Goal: Transaction & Acquisition: Purchase product/service

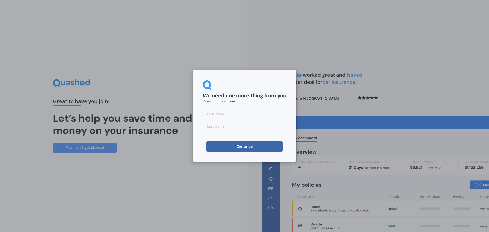
click at [215, 113] on input at bounding box center [245, 114] width 84 height 10
type input "[PERSON_NAME]"
click at [225, 145] on button "Continue" at bounding box center [244, 146] width 76 height 10
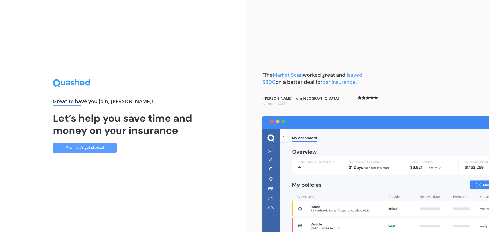
click at [81, 149] on link "Yes - Let’s get started" at bounding box center [85, 148] width 64 height 10
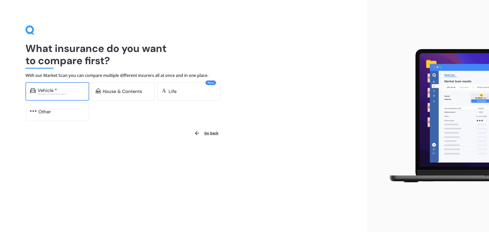
click at [62, 92] on div "Vehicle *" at bounding box center [61, 90] width 47 height 5
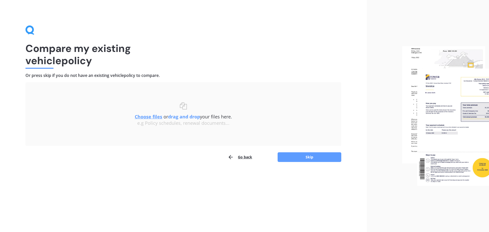
click at [149, 117] on u "Choose files" at bounding box center [148, 117] width 27 height 6
click at [145, 116] on u "Choose files" at bounding box center [148, 117] width 27 height 6
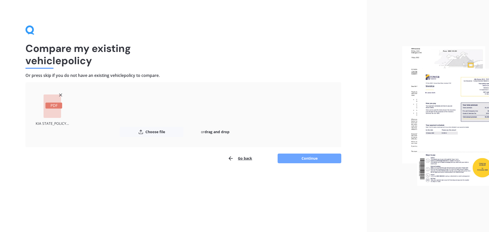
click at [315, 161] on button "Continue" at bounding box center [310, 159] width 64 height 10
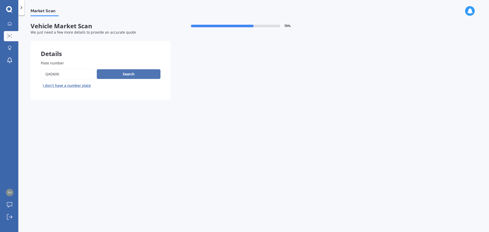
click at [129, 78] on button "Search" at bounding box center [129, 74] width 64 height 10
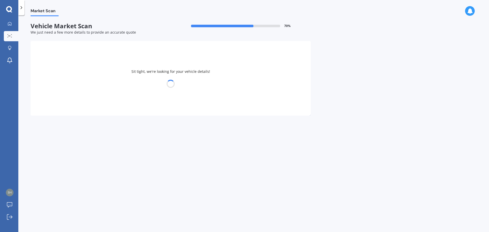
select select "KIA"
select select "SPORTAGE"
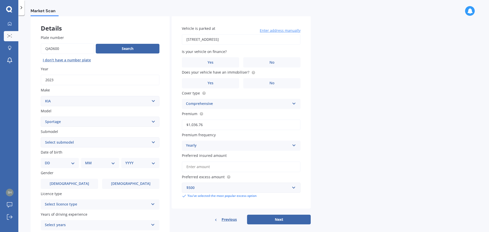
scroll to position [51, 0]
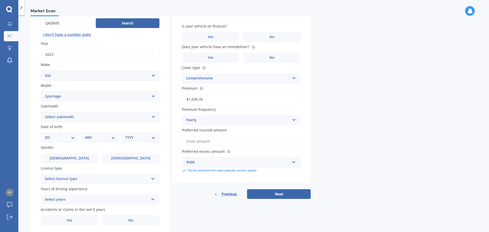
click at [74, 138] on select "DD 01 02 03 04 05 06 07 08 09 10 11 12 13 14 15 16 17 18 19 20 21 22 23 24 25 2…" at bounding box center [60, 138] width 30 height 6
select select "29"
click at [49, 135] on select "DD 01 02 03 04 05 06 07 08 09 10 11 12 13 14 15 16 17 18 19 20 21 22 23 24 25 2…" at bounding box center [60, 138] width 30 height 6
click at [102, 139] on select "MM 01 02 03 04 05 06 07 08 09 10 11 12" at bounding box center [101, 138] width 28 height 6
select select "09"
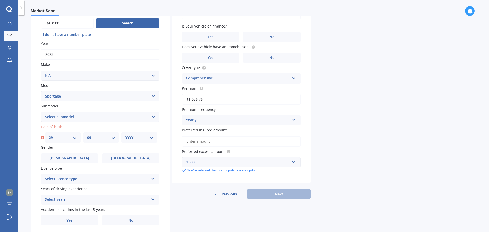
click at [87, 135] on select "MM 01 02 03 04 05 06 07 08 09 10 11 12" at bounding box center [101, 138] width 28 height 6
click at [152, 138] on select "YYYY 2025 2024 2023 2022 2021 2020 2019 2018 2017 2016 2015 2014 2013 2012 2011…" at bounding box center [139, 138] width 28 height 6
select select "1964"
click at [125, 135] on select "YYYY 2025 2024 2023 2022 2021 2020 2019 2018 2017 2016 2015 2014 2013 2012 2011…" at bounding box center [139, 138] width 28 height 6
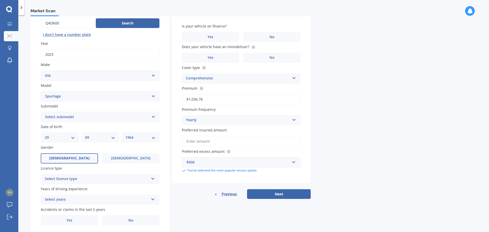
click at [86, 160] on label "[DEMOGRAPHIC_DATA]" at bounding box center [69, 158] width 57 height 10
click at [0, 0] on input "[DEMOGRAPHIC_DATA]" at bounding box center [0, 0] width 0 height 0
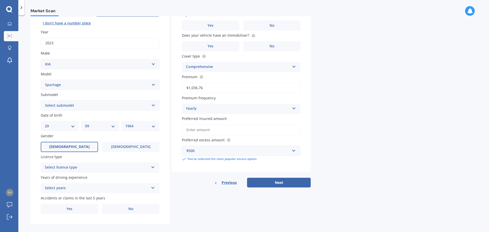
scroll to position [68, 0]
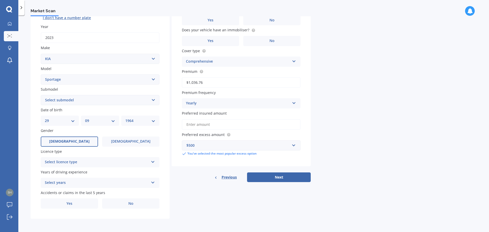
click at [152, 162] on icon at bounding box center [153, 161] width 4 height 4
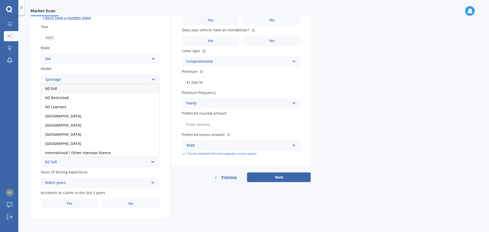
click at [61, 89] on div "NZ Full" at bounding box center [100, 88] width 118 height 9
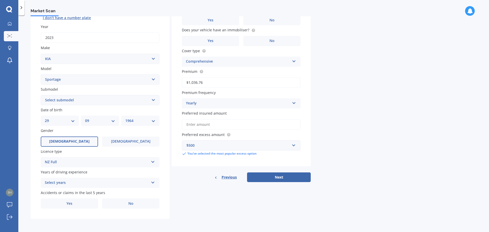
click at [150, 180] on div "Select years 5 or more years 4 years 3 years 2 years 1 year" at bounding box center [100, 183] width 119 height 10
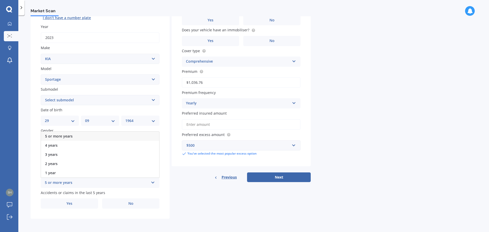
click at [64, 138] on span "5 or more years" at bounding box center [58, 136] width 27 height 5
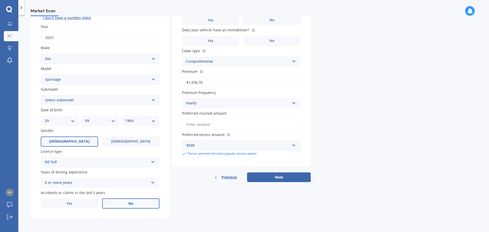
click at [130, 203] on span "No" at bounding box center [130, 203] width 5 height 4
click at [0, 0] on input "No" at bounding box center [0, 0] width 0 height 0
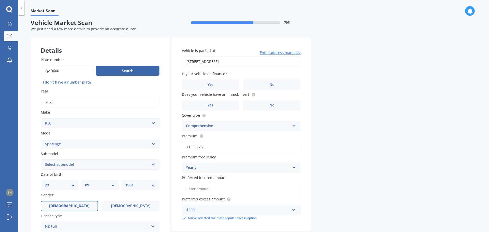
scroll to position [0, 0]
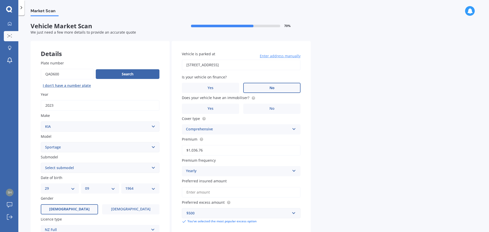
click at [270, 87] on span "No" at bounding box center [271, 88] width 5 height 4
click at [0, 0] on input "No" at bounding box center [0, 0] width 0 height 0
click at [210, 110] on span "Yes" at bounding box center [211, 108] width 6 height 4
click at [0, 0] on input "Yes" at bounding box center [0, 0] width 0 height 0
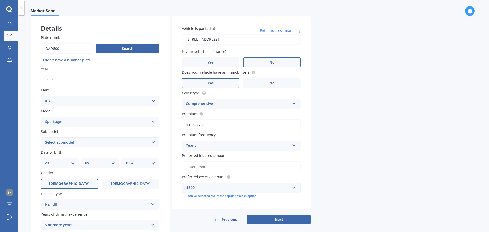
scroll to position [51, 0]
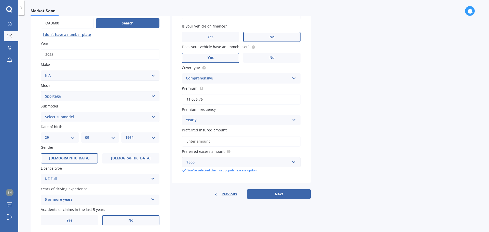
click at [214, 141] on input "Preferred insured amount" at bounding box center [241, 141] width 119 height 11
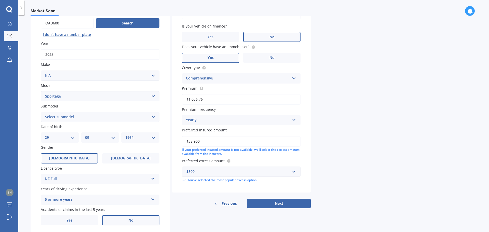
type input "$38,900"
click at [454, 137] on div "Market Scan Vehicle Market Scan 70 % We just need a few more details to provide…" at bounding box center [253, 124] width 471 height 217
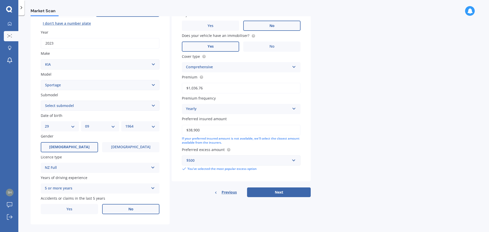
scroll to position [68, 0]
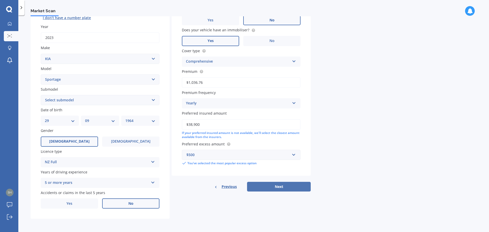
click at [278, 187] on button "Next" at bounding box center [279, 187] width 64 height 10
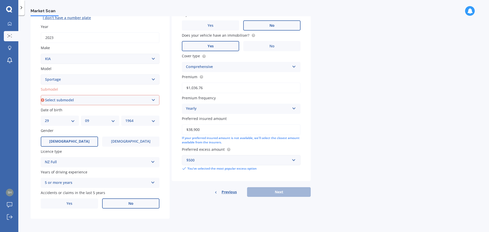
click at [150, 100] on select "Select submodel (All other) 2.0 4WD Petrol 2.0 EX Diesel 2.0 LX Diesel 2.4 EX A…" at bounding box center [100, 100] width 119 height 10
click at [153, 100] on select "Select submodel (All other) 2.0 4WD Petrol 2.0 EX Diesel 2.0 LX Diesel 2.4 EX A…" at bounding box center [100, 100] width 119 height 10
select select "LX URBAN 2WD"
click at [41, 95] on select "Select submodel (All other) 2.0 4WD Petrol 2.0 EX Diesel 2.0 LX Diesel 2.4 EX A…" at bounding box center [100, 100] width 119 height 10
click at [267, 194] on div "Previous Next" at bounding box center [241, 192] width 139 height 10
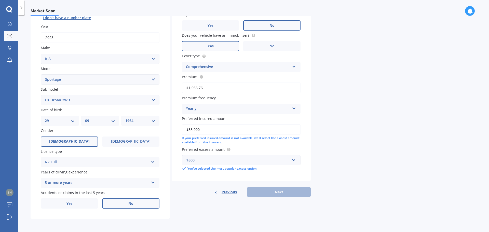
scroll to position [0, 0]
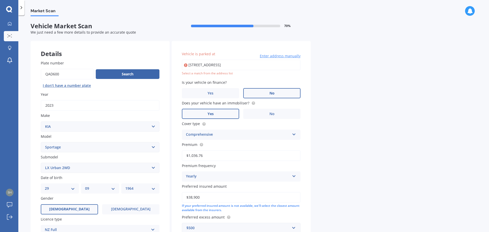
click at [210, 67] on input "[STREET_ADDRESS]" at bounding box center [241, 65] width 119 height 11
type input "[STREET_ADDRESS]"
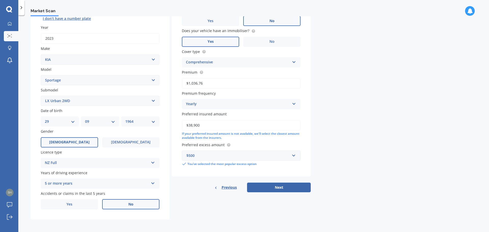
scroll to position [68, 0]
click at [277, 188] on button "Next" at bounding box center [279, 187] width 64 height 10
select select "29"
select select "09"
select select "1964"
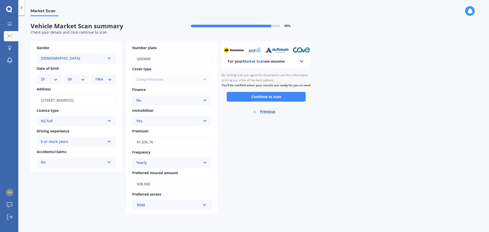
scroll to position [0, 0]
click at [263, 102] on button "Continue to scan" at bounding box center [266, 97] width 79 height 10
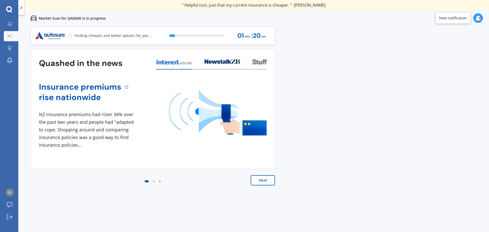
click at [263, 183] on button "Next" at bounding box center [263, 180] width 24 height 10
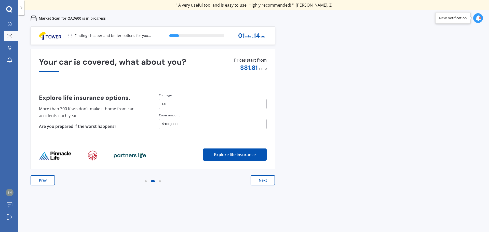
click at [263, 179] on button "Next" at bounding box center [263, 180] width 24 height 10
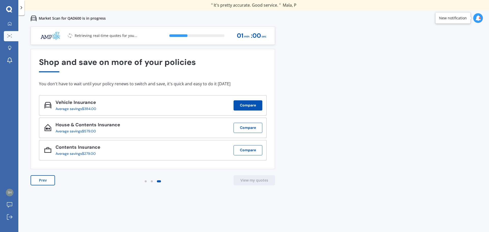
click at [250, 107] on button "Compare" at bounding box center [247, 105] width 29 height 10
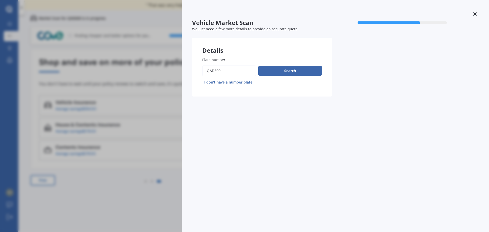
click at [475, 15] on icon at bounding box center [474, 13] width 3 height 3
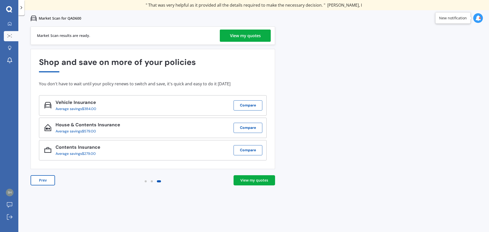
click at [252, 37] on div "View my quotes" at bounding box center [245, 36] width 31 height 12
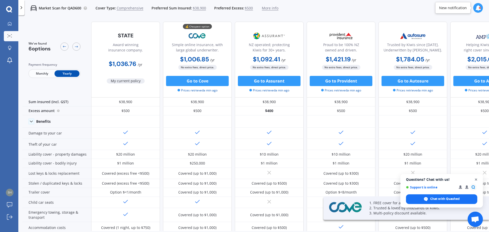
click at [475, 180] on span "Open chat" at bounding box center [476, 179] width 6 height 6
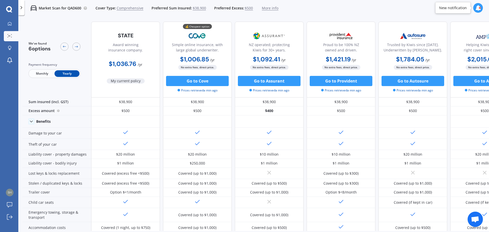
scroll to position [0, 33]
